Goal: Answer question/provide support: Share knowledge or assist other users

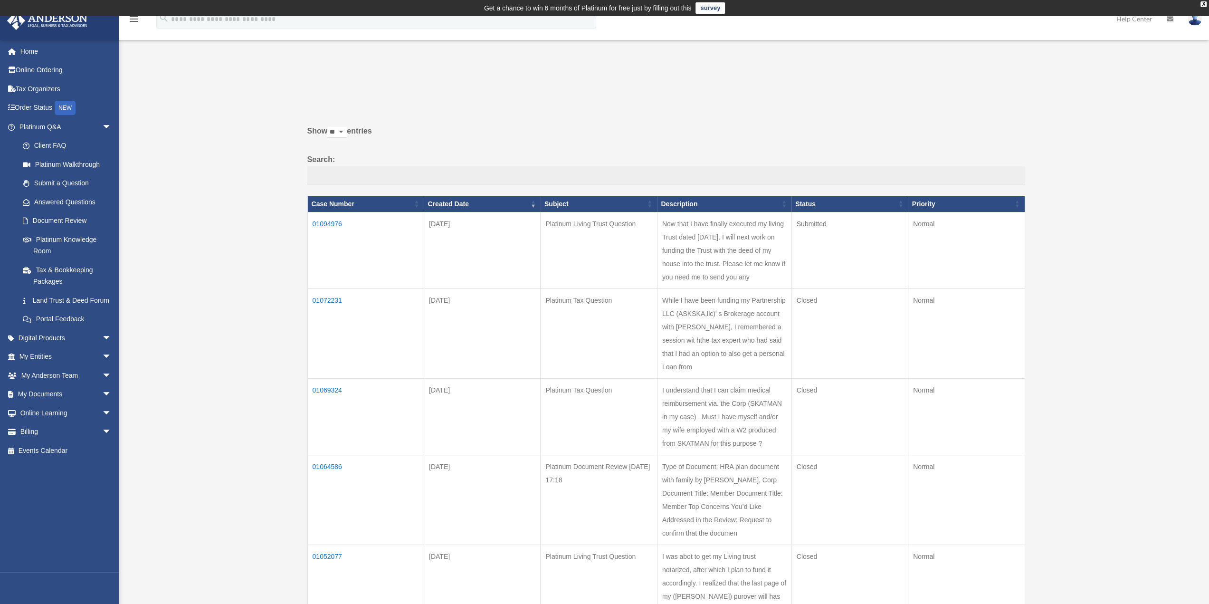
click at [333, 222] on td "01094976" at bounding box center [365, 250] width 116 height 76
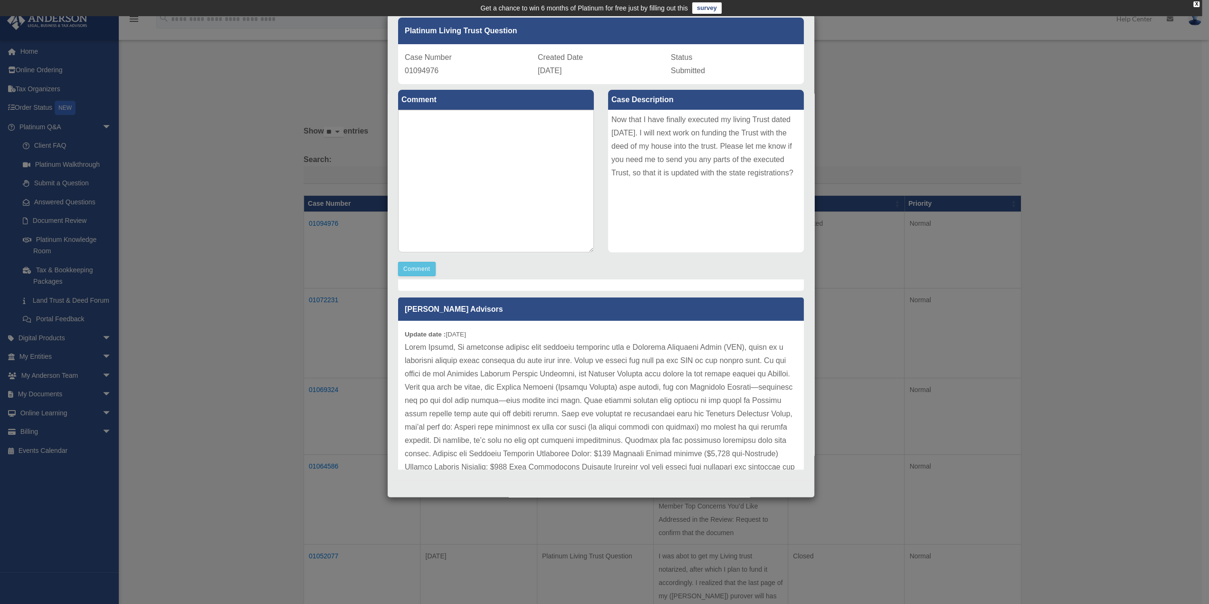
scroll to position [89, 0]
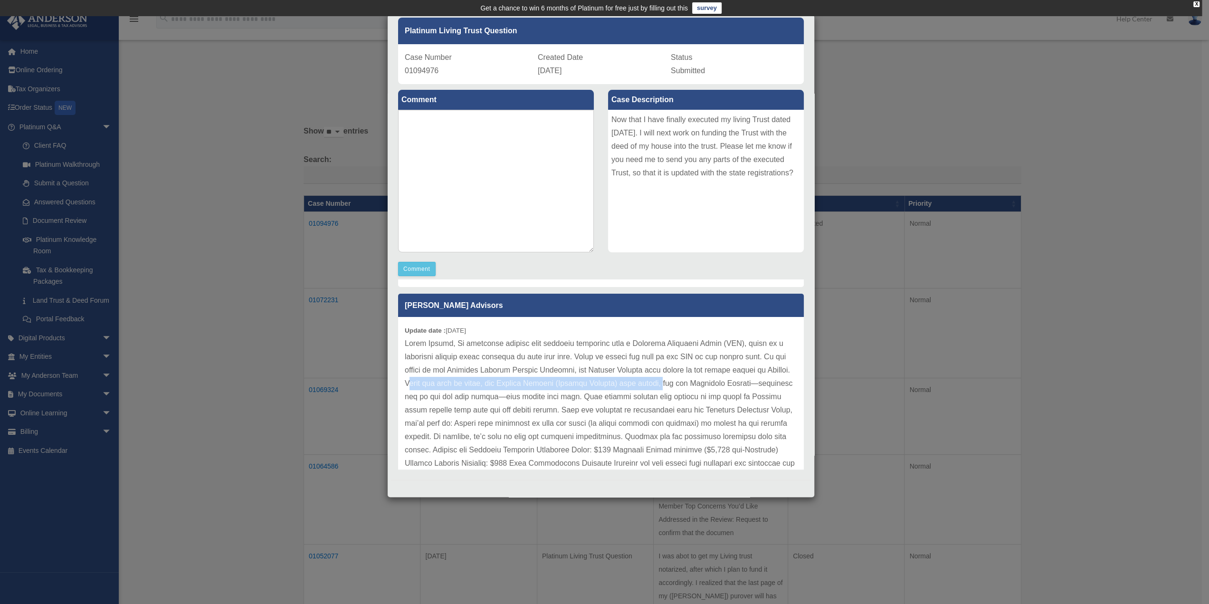
drag, startPoint x: 448, startPoint y: 382, endPoint x: 681, endPoint y: 381, distance: 232.7
click at [681, 381] on p at bounding box center [601, 443] width 392 height 213
drag, startPoint x: 610, startPoint y: 395, endPoint x: 667, endPoint y: 402, distance: 57.5
click at [667, 402] on p at bounding box center [601, 443] width 392 height 213
drag, startPoint x: 513, startPoint y: 421, endPoint x: 642, endPoint y: 427, distance: 129.3
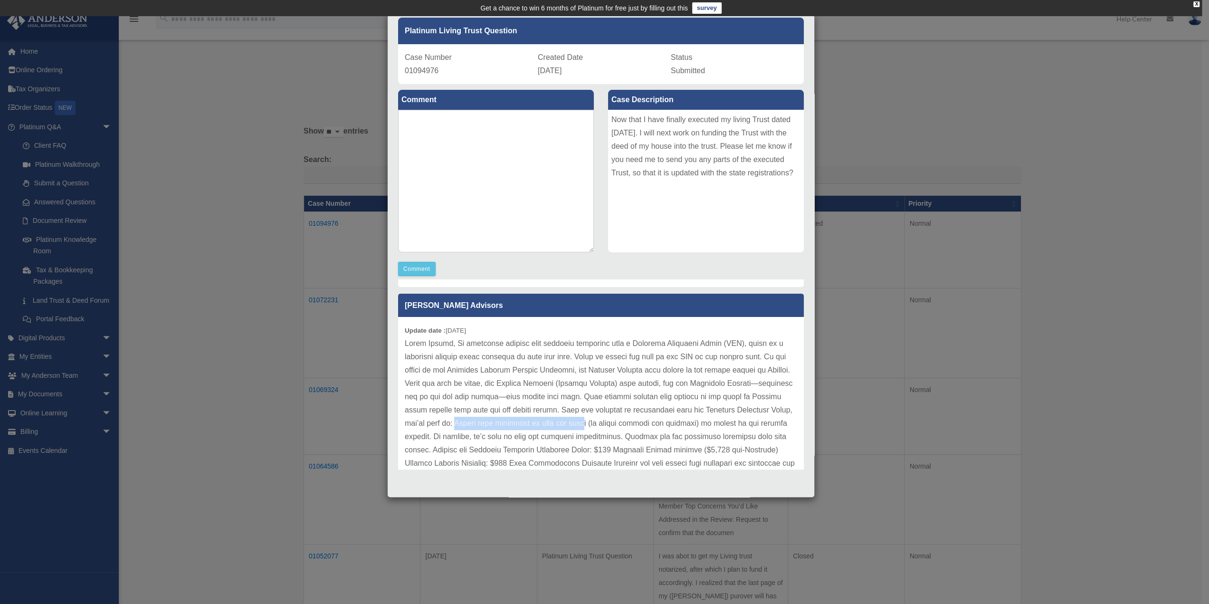
click at [642, 427] on p at bounding box center [601, 443] width 392 height 213
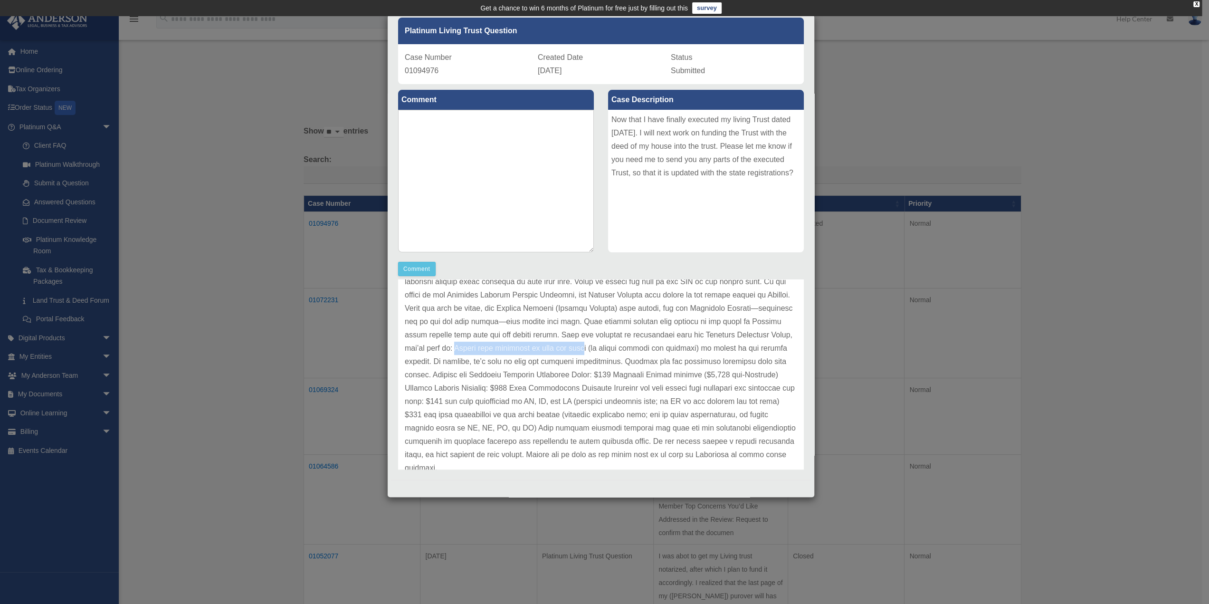
scroll to position [184, 0]
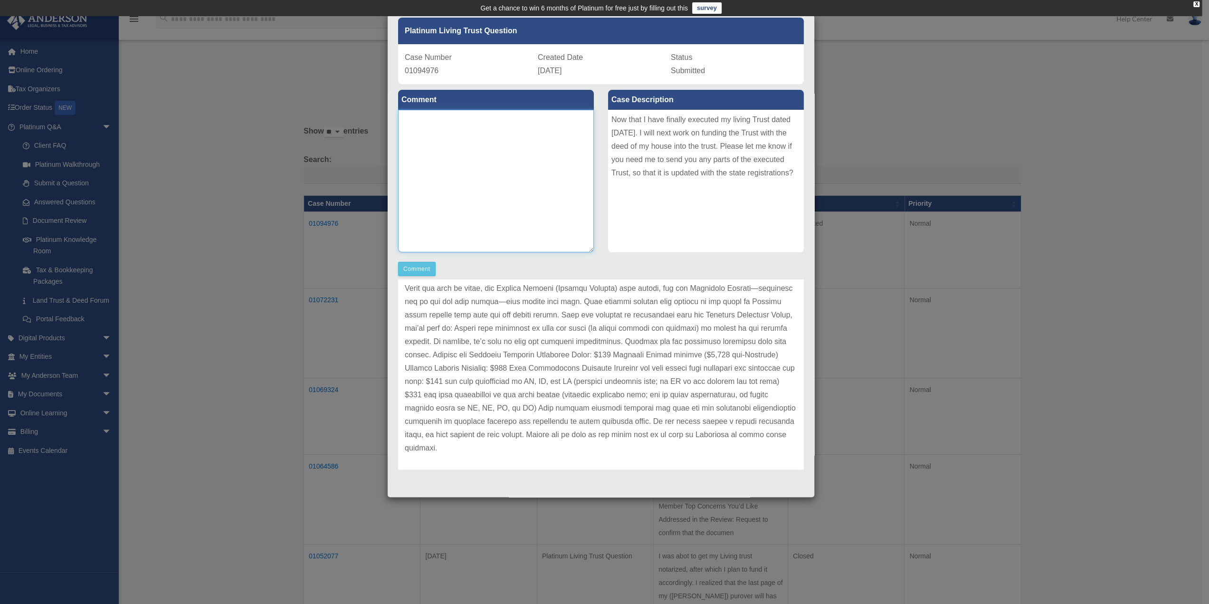
click at [478, 200] on textarea at bounding box center [496, 181] width 196 height 142
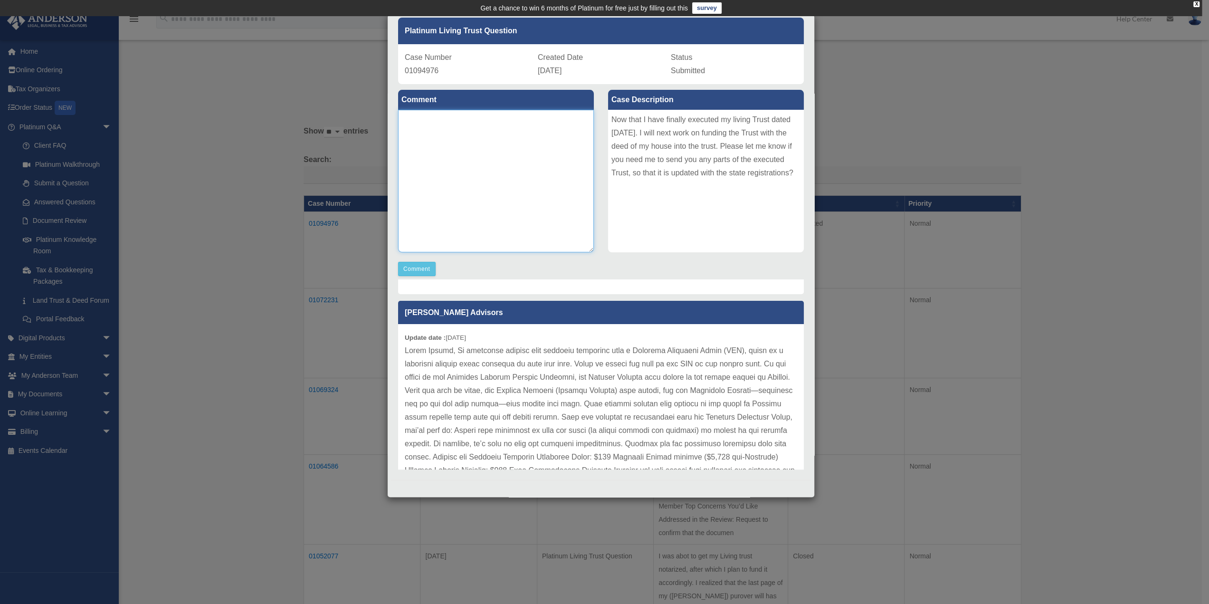
scroll to position [75, 0]
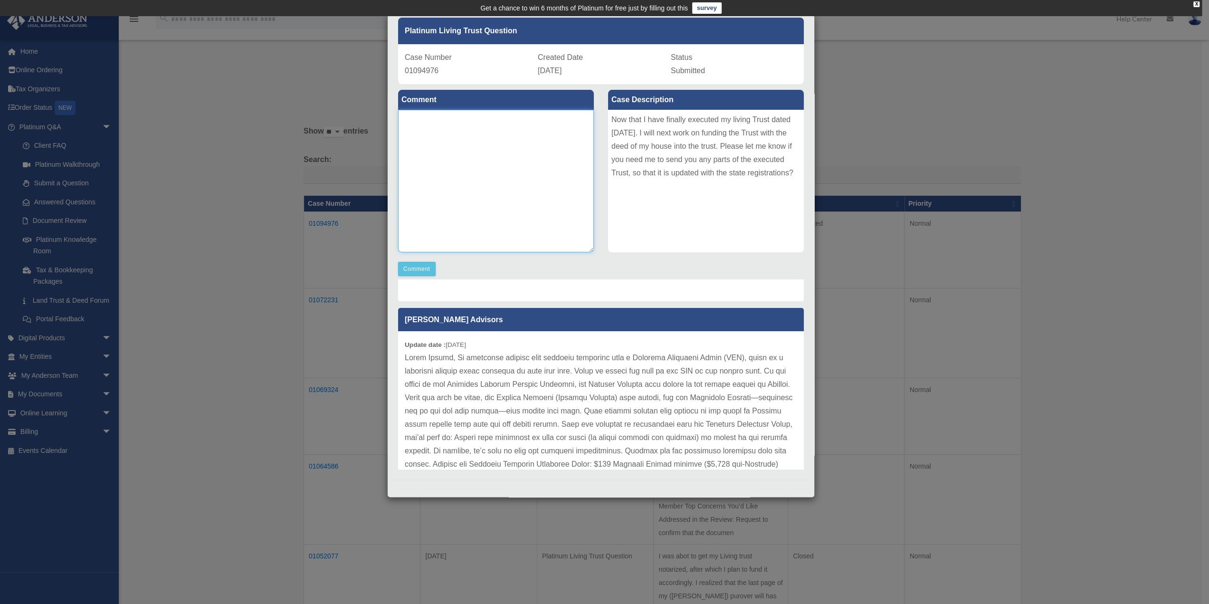
click at [486, 138] on textarea at bounding box center [496, 181] width 196 height 142
click at [528, 134] on textarea "**********" at bounding box center [496, 181] width 196 height 142
type textarea "**********"
click at [413, 266] on button "Comment" at bounding box center [417, 269] width 38 height 14
